Goal: Check status: Check status

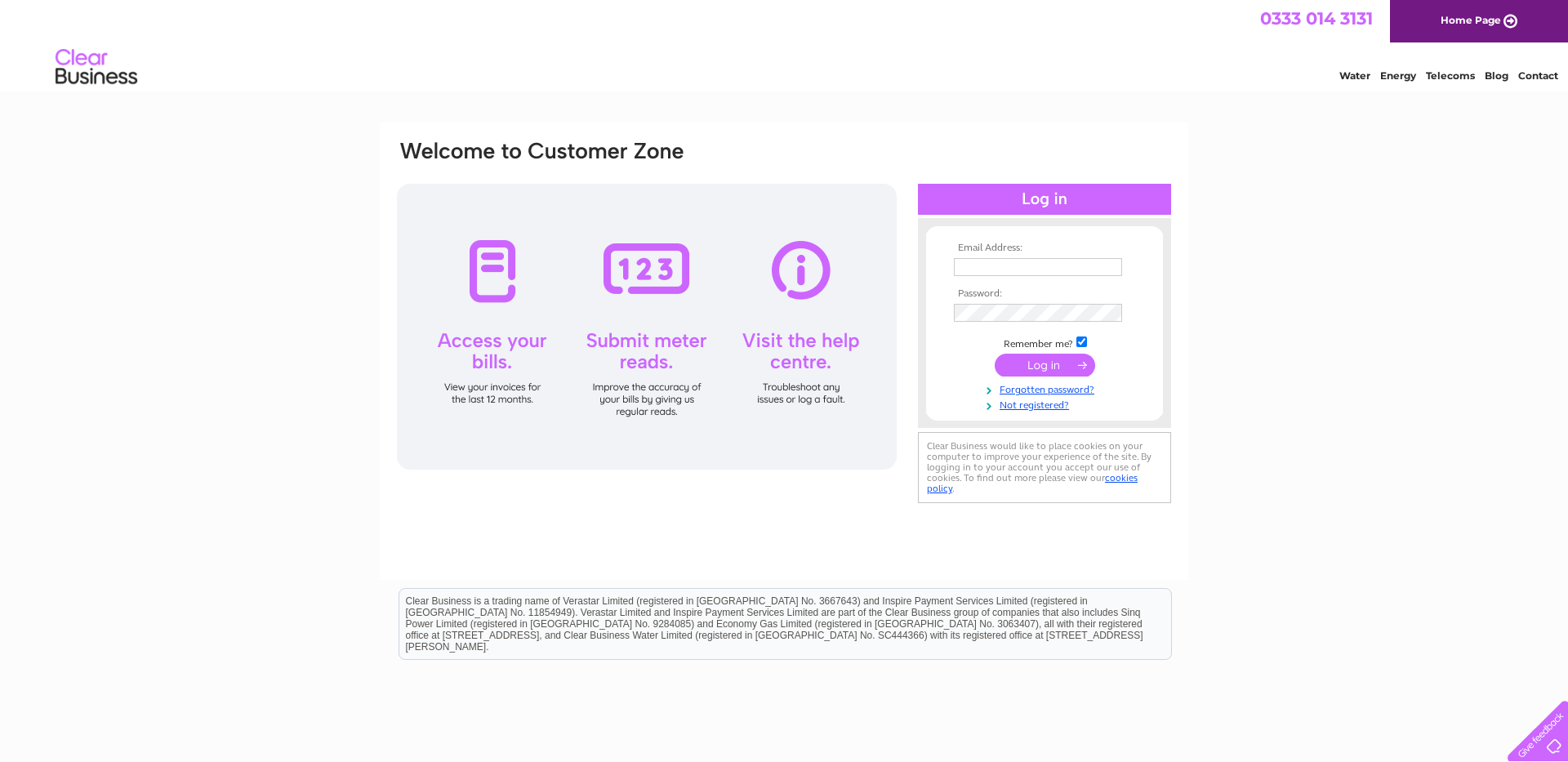
type input "accounts@uichauffeurs.com"
click at [1049, 365] on input "submit" at bounding box center [1044, 365] width 101 height 23
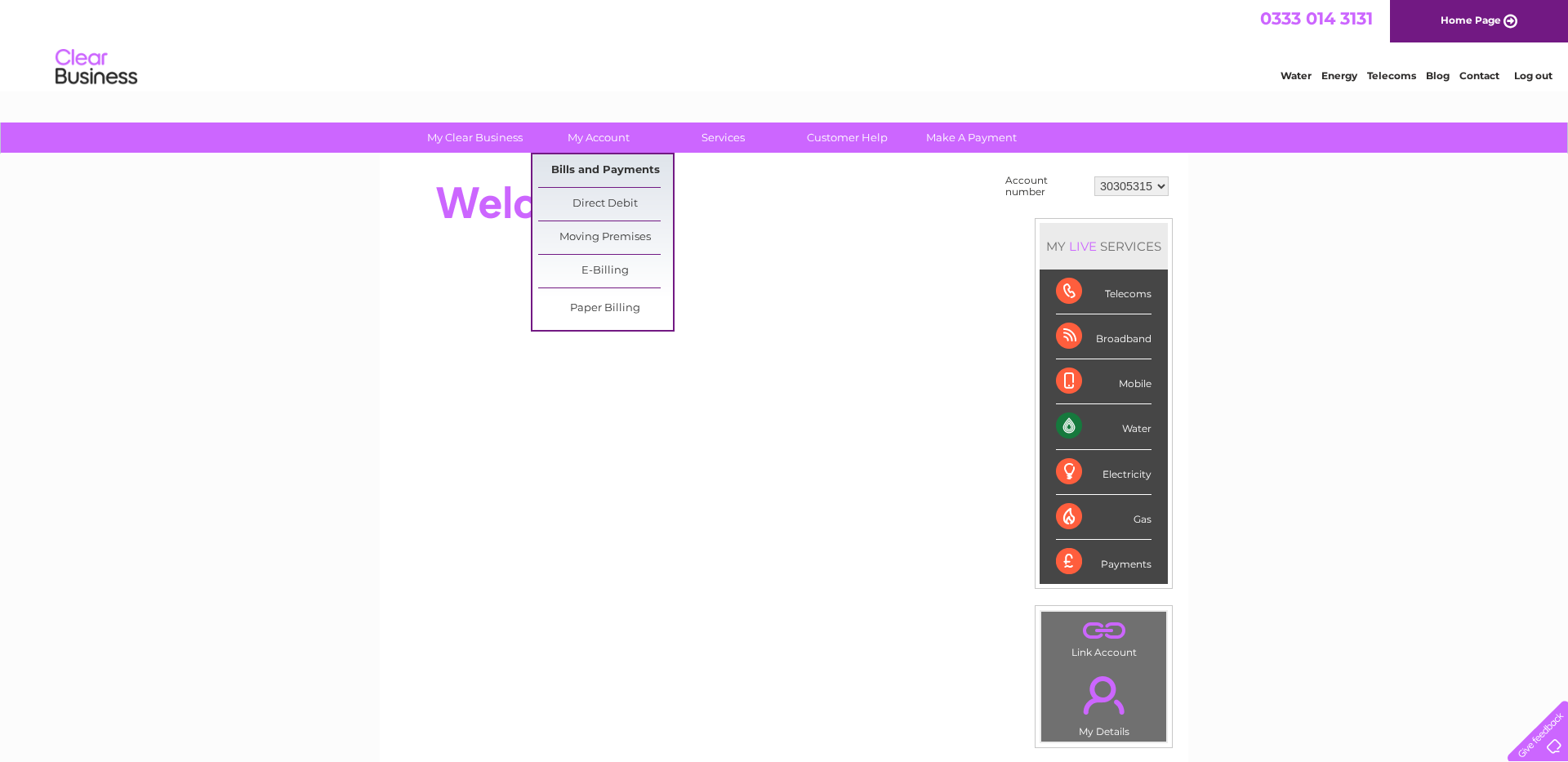
click at [588, 176] on link "Bills and Payments" at bounding box center [605, 170] width 135 height 33
click at [581, 168] on link "Bills and Payments" at bounding box center [605, 170] width 135 height 33
